Goal: Task Accomplishment & Management: Complete application form

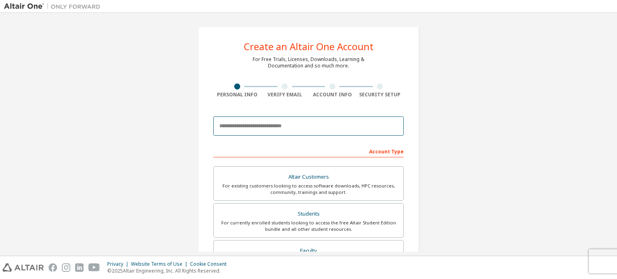
click at [279, 133] on input "email" at bounding box center [308, 125] width 190 height 19
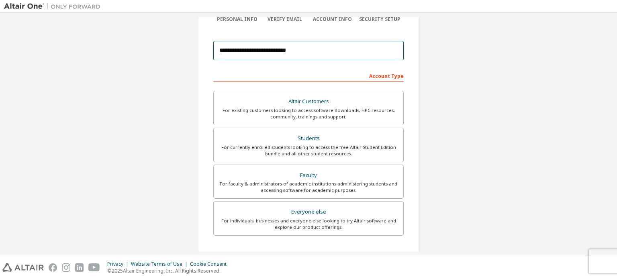
scroll to position [75, 0]
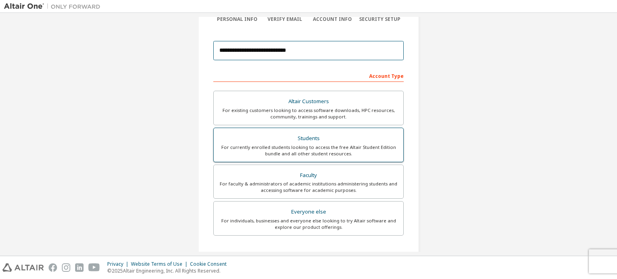
type input "**********"
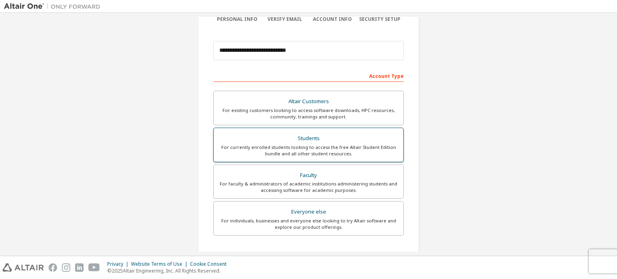
click at [309, 139] on div "Students" at bounding box center [308, 138] width 180 height 11
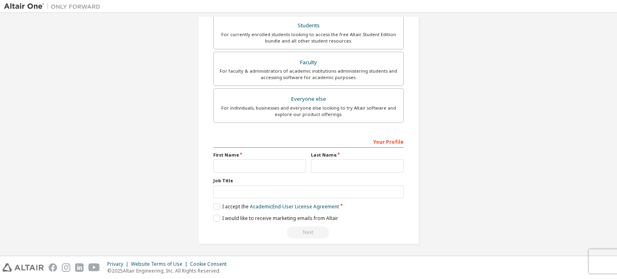
scroll to position [188, 0]
drag, startPoint x: 232, startPoint y: 175, endPoint x: 236, endPoint y: 168, distance: 7.6
click at [236, 168] on div "Your Profile First Name Last Name Job Title Please provide State/Province to he…" at bounding box center [308, 187] width 190 height 104
click at [236, 168] on input "text" at bounding box center [259, 165] width 93 height 13
type input "**********"
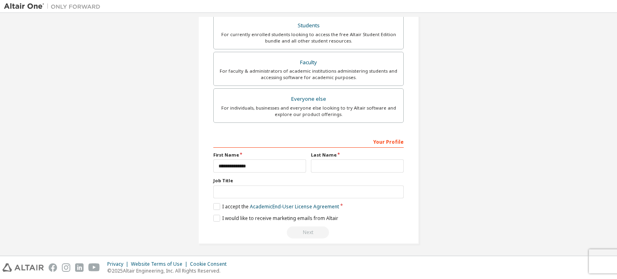
click at [326, 157] on div "Last Name" at bounding box center [357, 162] width 98 height 21
click at [321, 165] on input "text" at bounding box center [357, 165] width 93 height 13
type input "****"
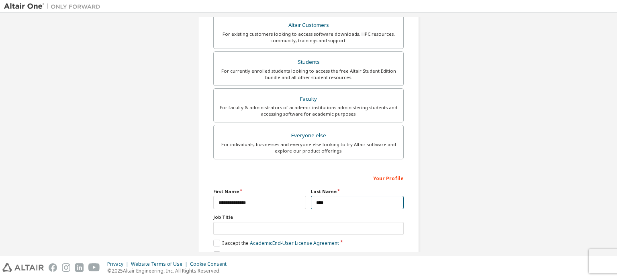
scroll to position [187, 0]
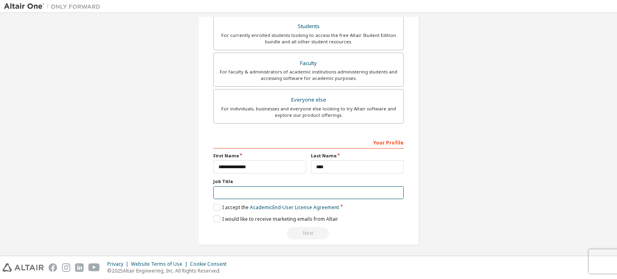
click at [217, 192] on input "text" at bounding box center [308, 192] width 190 height 13
click at [215, 205] on label "I accept the Academic End-User License Agreement" at bounding box center [276, 207] width 126 height 7
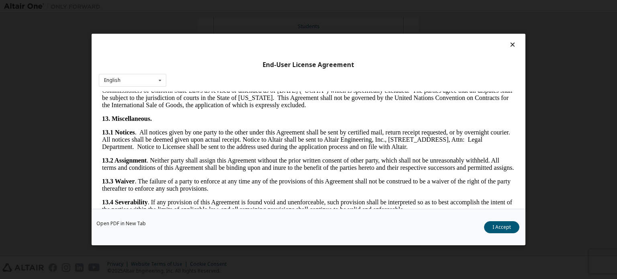
scroll to position [1347, 0]
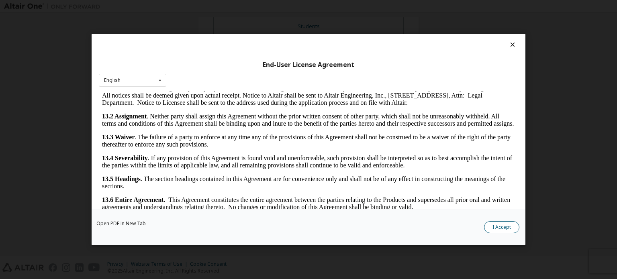
click at [495, 227] on button "I Accept" at bounding box center [501, 227] width 35 height 12
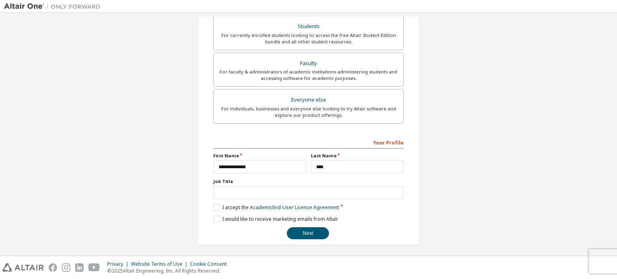
click at [281, 183] on label "Job Title" at bounding box center [308, 181] width 190 height 6
click at [269, 191] on input "text" at bounding box center [308, 192] width 190 height 13
click at [160, 185] on div "**********" at bounding box center [308, 41] width 609 height 425
click at [290, 230] on button "Next" at bounding box center [308, 233] width 42 height 12
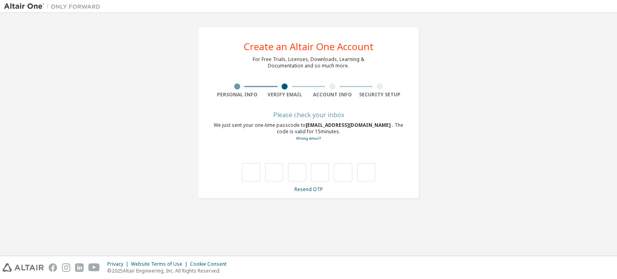
scroll to position [0, 0]
click at [562, 149] on div "**********" at bounding box center [308, 112] width 609 height 191
click at [255, 172] on input "text" at bounding box center [251, 172] width 18 height 18
type input "*"
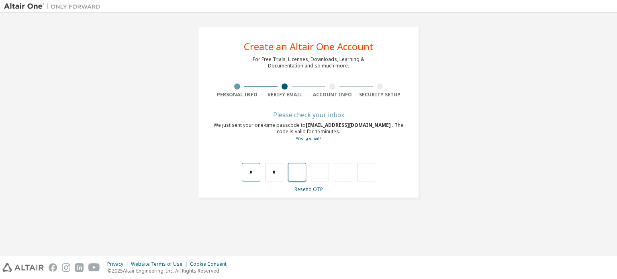
type input "*"
